Goal: Task Accomplishment & Management: Use online tool/utility

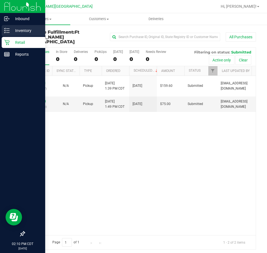
click at [12, 31] on p "Inventory" at bounding box center [26, 30] width 33 height 7
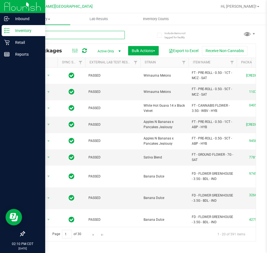
click at [76, 34] on input "text" at bounding box center [74, 35] width 100 height 8
type input "acg"
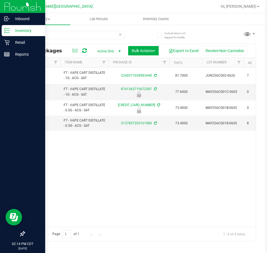
click at [61, 172] on div "Action Action Create package Edit attributes Global inventory Locate package Lo…" at bounding box center [139, 146] width 231 height 159
click at [14, 48] on link "Retail" at bounding box center [22, 43] width 45 height 12
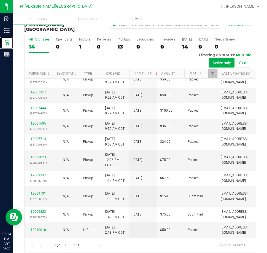
scroll to position [100, 0]
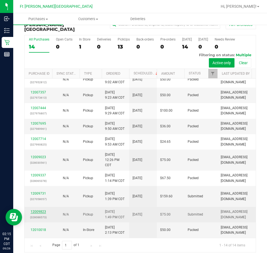
click at [43, 209] on link "12009823" at bounding box center [38, 211] width 15 height 4
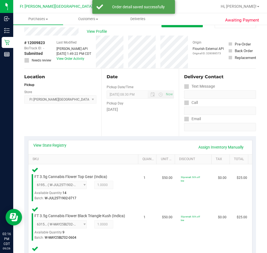
scroll to position [205, 0]
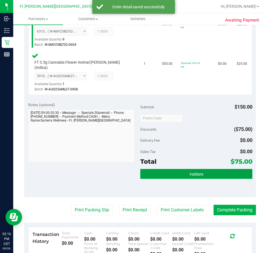
click at [181, 169] on button "Validate" at bounding box center [196, 174] width 112 height 10
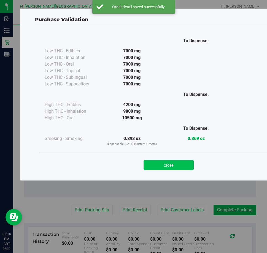
click at [184, 168] on button "Close" at bounding box center [168, 165] width 50 height 10
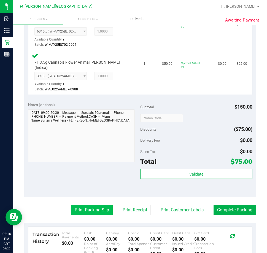
click at [88, 205] on button "Print Packing Slip" at bounding box center [92, 210] width 42 height 10
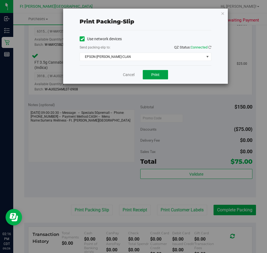
click at [154, 73] on span "Print" at bounding box center [155, 74] width 8 height 4
click at [129, 73] on link "Cancel" at bounding box center [129, 75] width 12 height 6
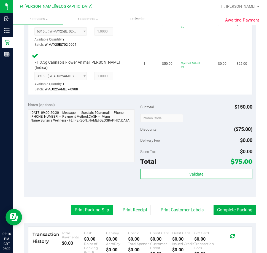
click at [75, 208] on button "Print Packing Slip" at bounding box center [92, 210] width 42 height 10
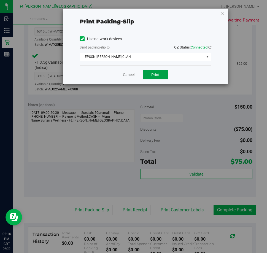
click at [160, 71] on button "Print" at bounding box center [155, 74] width 25 height 9
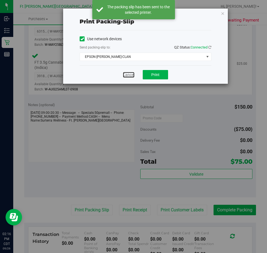
drag, startPoint x: 124, startPoint y: 72, endPoint x: 122, endPoint y: 76, distance: 4.3
click at [124, 72] on link "Cancel" at bounding box center [129, 75] width 12 height 6
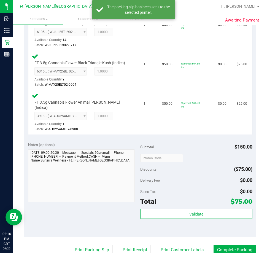
scroll to position [298, 0]
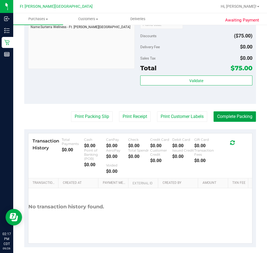
click at [224, 112] on button "Complete Packing" at bounding box center [234, 116] width 42 height 10
